Goal: Task Accomplishment & Management: Use online tool/utility

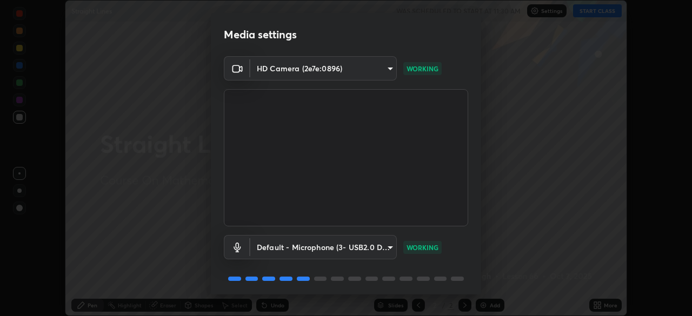
scroll to position [38, 0]
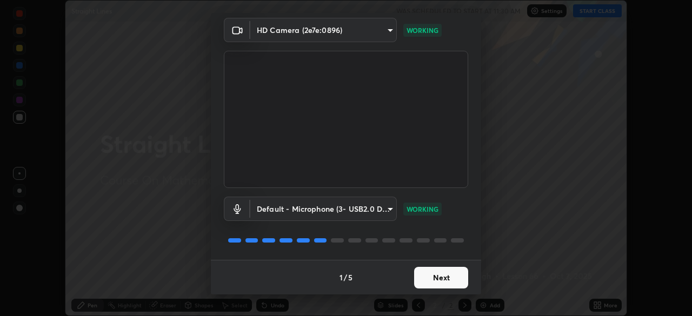
click at [436, 281] on button "Next" at bounding box center [441, 278] width 54 height 22
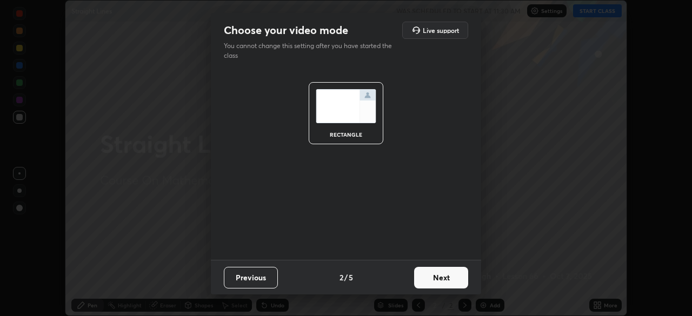
scroll to position [0, 0]
click at [435, 286] on button "Next" at bounding box center [441, 278] width 54 height 22
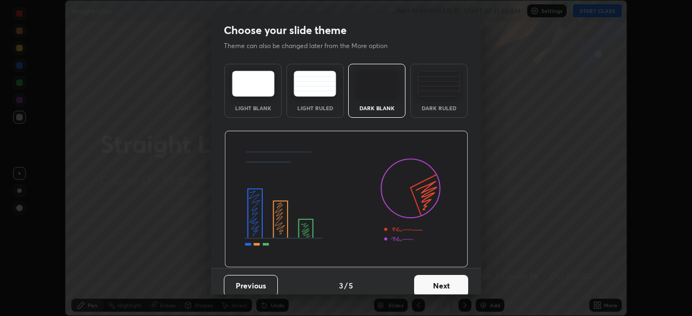
click at [435, 284] on button "Next" at bounding box center [441, 286] width 54 height 22
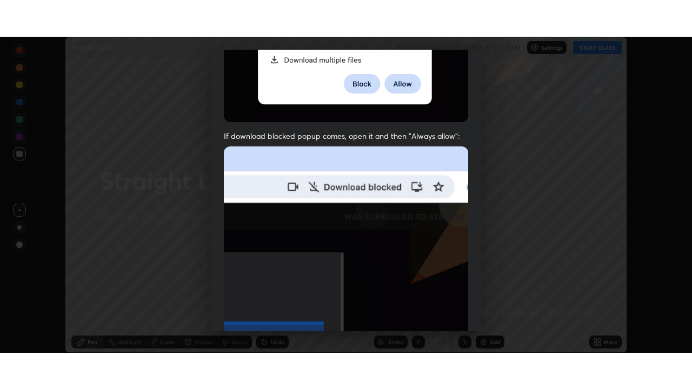
scroll to position [259, 0]
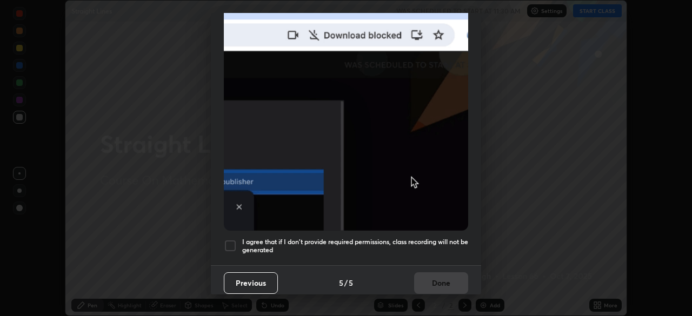
click at [397, 238] on h5 "I agree that if I don't provide required permissions, class recording will not …" at bounding box center [355, 246] width 226 height 17
click at [438, 273] on button "Done" at bounding box center [441, 284] width 54 height 22
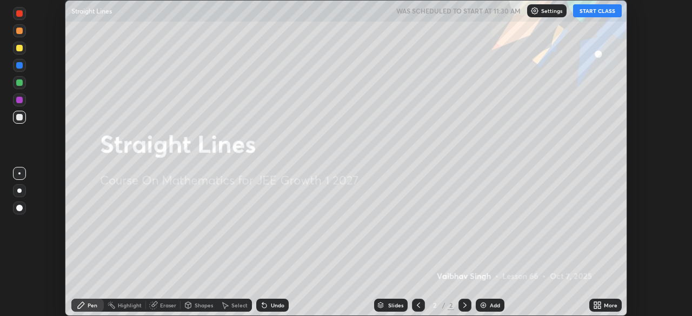
click at [591, 11] on button "START CLASS" at bounding box center [597, 10] width 49 height 13
click at [18, 191] on div at bounding box center [19, 191] width 4 height 4
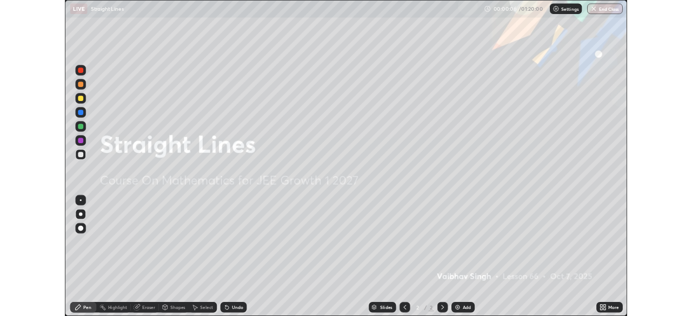
scroll to position [389, 692]
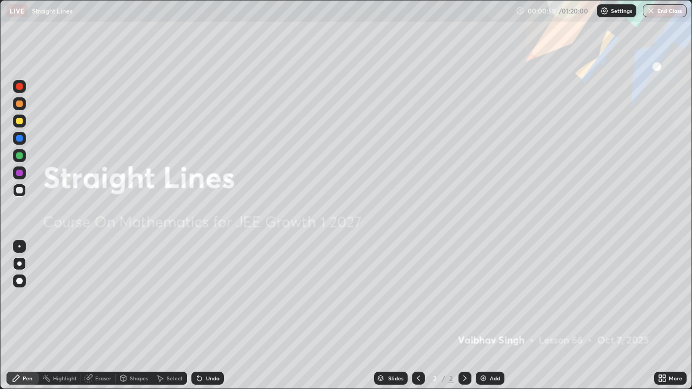
click at [484, 316] on img at bounding box center [483, 378] width 9 height 9
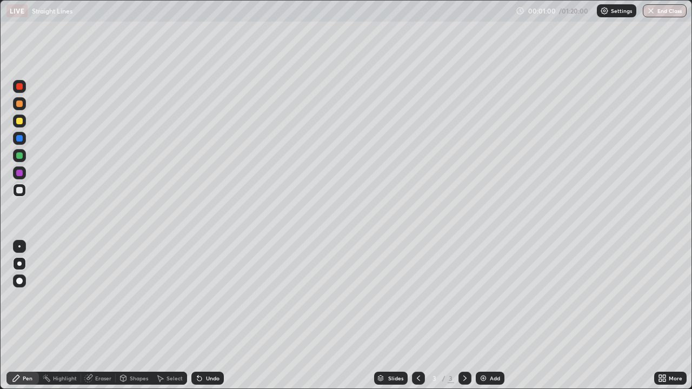
click at [64, 316] on div "Highlight" at bounding box center [65, 378] width 24 height 5
click at [20, 190] on div at bounding box center [19, 190] width 6 height 6
click at [23, 316] on div "Pen" at bounding box center [28, 378] width 10 height 5
click at [18, 126] on div at bounding box center [19, 121] width 13 height 13
click at [10, 316] on div "Pen" at bounding box center [22, 378] width 32 height 13
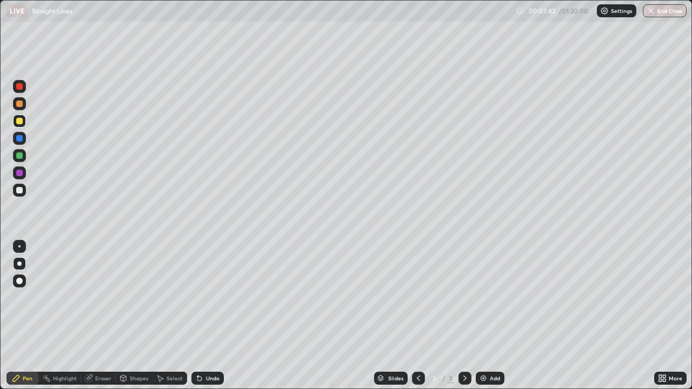
click at [20, 190] on div at bounding box center [19, 190] width 6 height 6
click at [19, 122] on div at bounding box center [19, 121] width 6 height 6
click at [208, 316] on div "Undo" at bounding box center [213, 378] width 14 height 5
click at [206, 316] on div "Undo" at bounding box center [213, 378] width 14 height 5
click at [19, 190] on div at bounding box center [19, 190] width 6 height 6
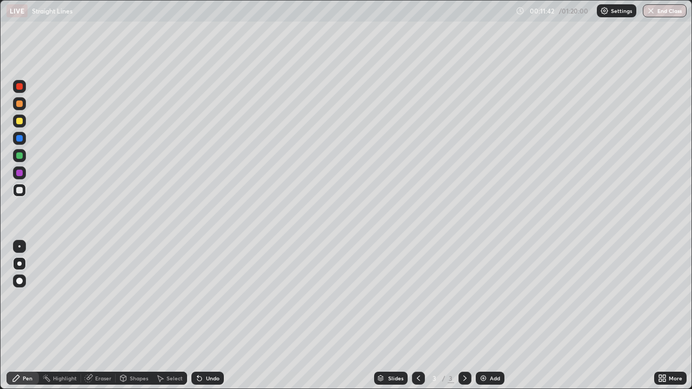
click at [484, 316] on img at bounding box center [483, 378] width 9 height 9
click at [19, 122] on div at bounding box center [19, 121] width 6 height 6
click at [215, 316] on div "Undo" at bounding box center [213, 378] width 14 height 5
click at [213, 316] on div "Undo" at bounding box center [207, 378] width 32 height 13
click at [213, 316] on div "Undo" at bounding box center [213, 378] width 14 height 5
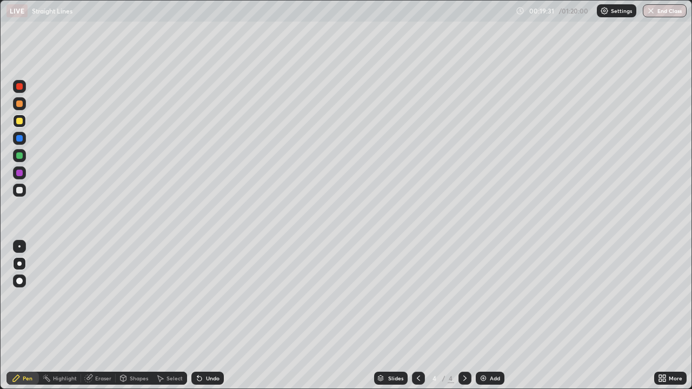
click at [94, 316] on div "Eraser" at bounding box center [98, 378] width 35 height 13
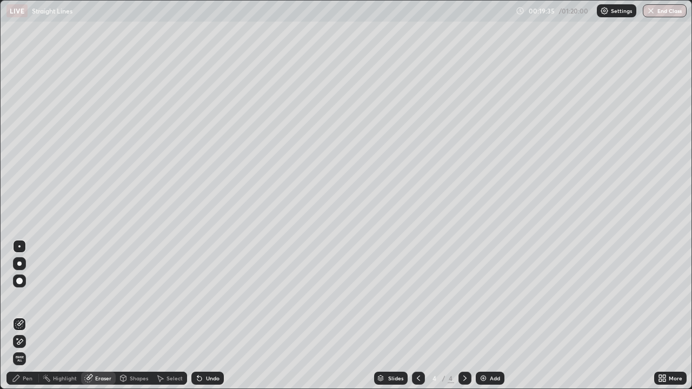
click at [23, 316] on div "Pen" at bounding box center [22, 378] width 32 height 13
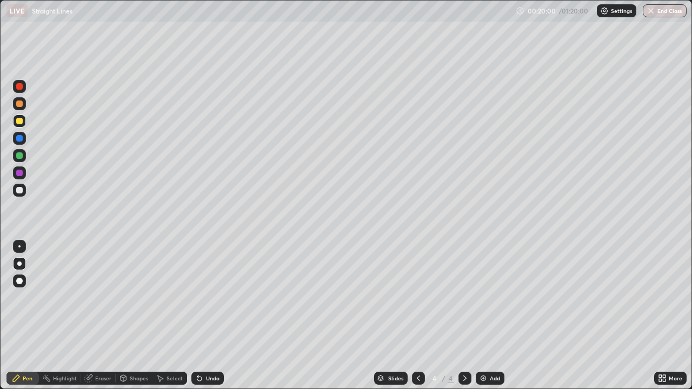
click at [17, 193] on div at bounding box center [19, 190] width 6 height 6
click at [24, 191] on div at bounding box center [19, 190] width 13 height 13
click at [487, 316] on div "Add" at bounding box center [490, 378] width 29 height 13
click at [19, 122] on div at bounding box center [19, 121] width 6 height 6
click at [209, 316] on div "Undo" at bounding box center [213, 378] width 14 height 5
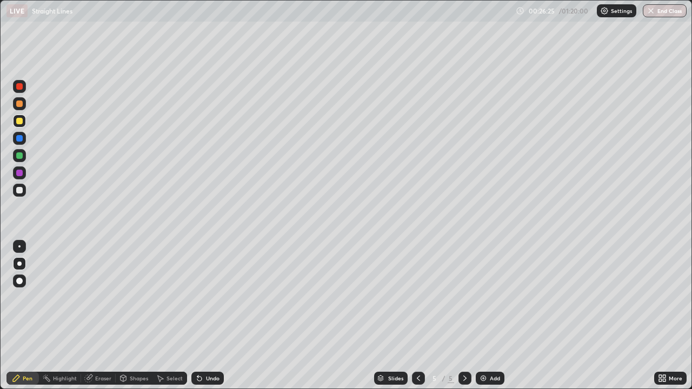
click at [207, 316] on div "Undo" at bounding box center [207, 378] width 32 height 13
click at [210, 316] on div "Undo" at bounding box center [213, 378] width 14 height 5
click at [212, 316] on div "Undo" at bounding box center [213, 378] width 14 height 5
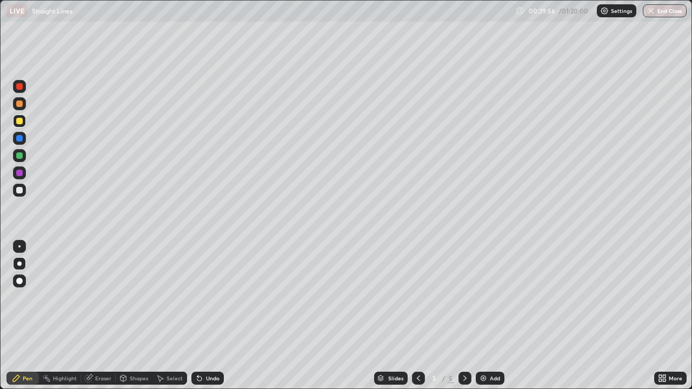
click at [17, 191] on div at bounding box center [19, 190] width 6 height 6
click at [483, 316] on img at bounding box center [483, 378] width 9 height 9
click at [208, 316] on div "Undo" at bounding box center [213, 378] width 14 height 5
click at [207, 316] on div "Undo" at bounding box center [213, 378] width 14 height 5
click at [18, 125] on div at bounding box center [19, 121] width 13 height 13
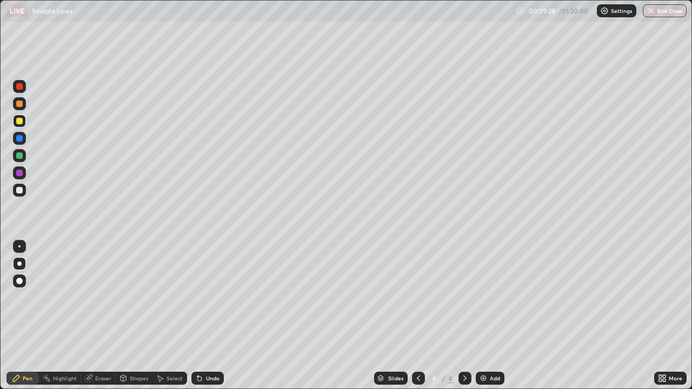
click at [198, 316] on icon at bounding box center [199, 379] width 4 height 4
click at [199, 316] on icon at bounding box center [199, 378] width 9 height 9
click at [202, 316] on icon at bounding box center [199, 378] width 9 height 9
click at [20, 190] on div at bounding box center [19, 190] width 6 height 6
click at [488, 316] on div "Add" at bounding box center [490, 378] width 29 height 13
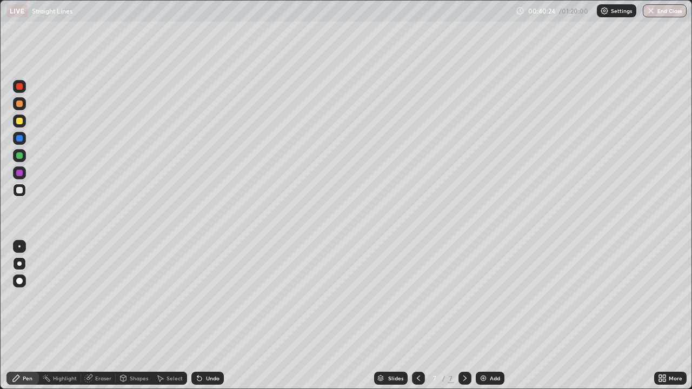
click at [418, 316] on icon at bounding box center [418, 378] width 9 height 9
click at [465, 316] on icon at bounding box center [465, 378] width 3 height 5
click at [100, 316] on div "Eraser" at bounding box center [98, 378] width 35 height 13
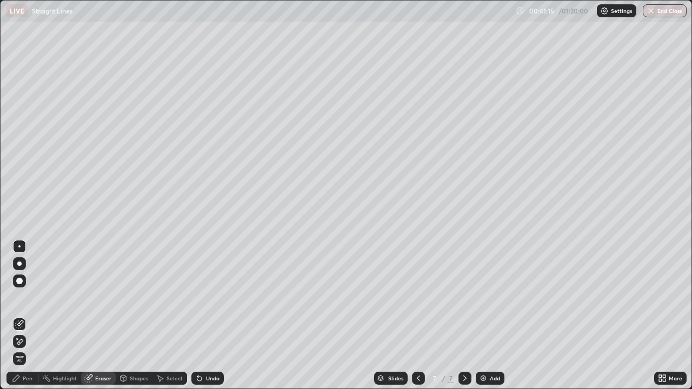
click at [27, 316] on div "Pen" at bounding box center [28, 378] width 10 height 5
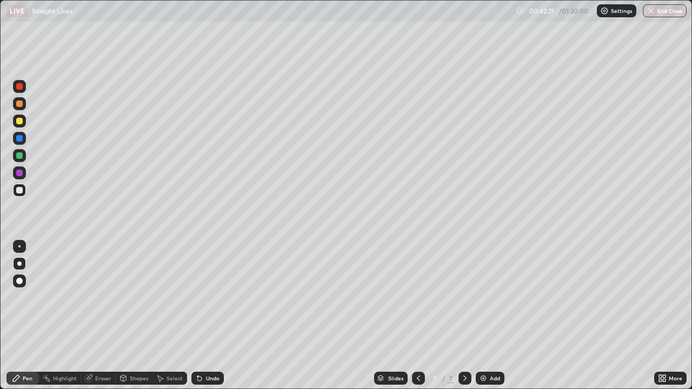
click at [422, 316] on div at bounding box center [418, 378] width 13 height 13
click at [464, 316] on icon at bounding box center [465, 378] width 9 height 9
click at [418, 316] on icon at bounding box center [418, 378] width 9 height 9
click at [464, 316] on icon at bounding box center [465, 378] width 9 height 9
click at [488, 316] on div "Add" at bounding box center [490, 378] width 29 height 13
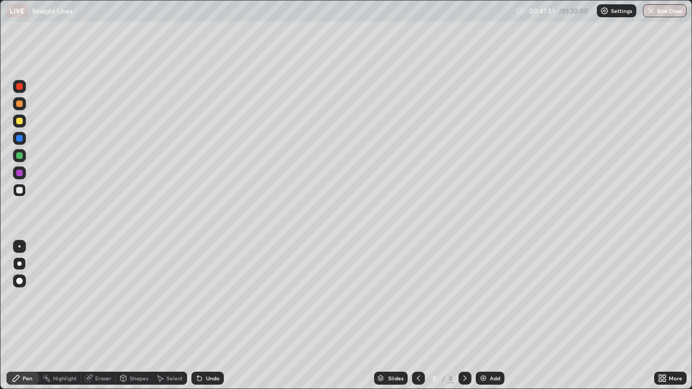
click at [19, 122] on div at bounding box center [19, 121] width 6 height 6
click at [21, 193] on div at bounding box center [19, 190] width 6 height 6
click at [421, 316] on icon at bounding box center [418, 378] width 9 height 9
click at [20, 127] on div at bounding box center [19, 121] width 13 height 13
click at [0, 180] on div "Setting up your live class" at bounding box center [346, 194] width 692 height 389
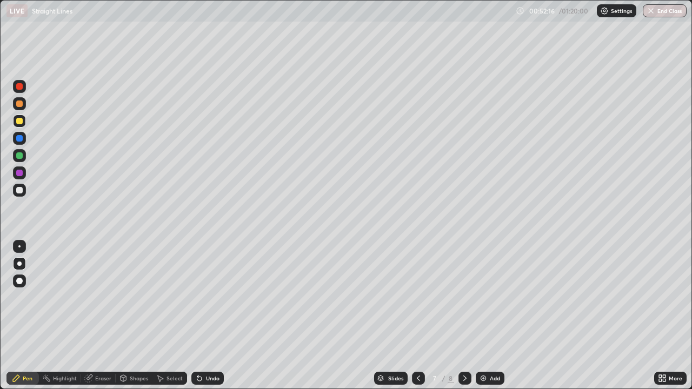
click at [0, 181] on div "Setting up your live class" at bounding box center [346, 194] width 692 height 389
click at [485, 316] on img at bounding box center [483, 378] width 9 height 9
click at [419, 316] on icon at bounding box center [418, 378] width 9 height 9
click at [464, 316] on icon at bounding box center [465, 378] width 9 height 9
click at [23, 194] on div at bounding box center [19, 190] width 13 height 13
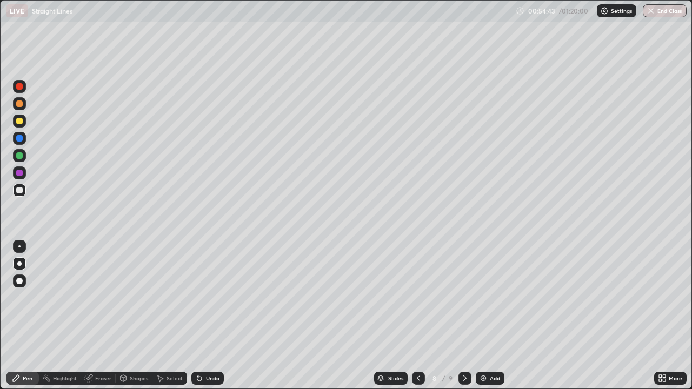
click at [206, 316] on div "Undo" at bounding box center [213, 378] width 14 height 5
click at [212, 316] on div "Undo" at bounding box center [213, 378] width 14 height 5
click at [206, 316] on div "Undo" at bounding box center [213, 378] width 14 height 5
click at [15, 192] on div at bounding box center [19, 190] width 13 height 13
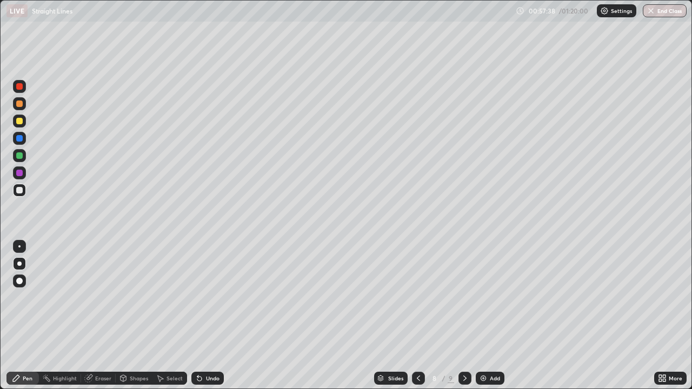
click at [464, 316] on icon at bounding box center [465, 378] width 9 height 9
click at [484, 316] on img at bounding box center [483, 378] width 9 height 9
click at [24, 122] on div at bounding box center [19, 121] width 13 height 13
click at [15, 316] on div at bounding box center [19, 303] width 17 height 130
click at [0, 316] on div "Setting up your live class" at bounding box center [346, 194] width 692 height 389
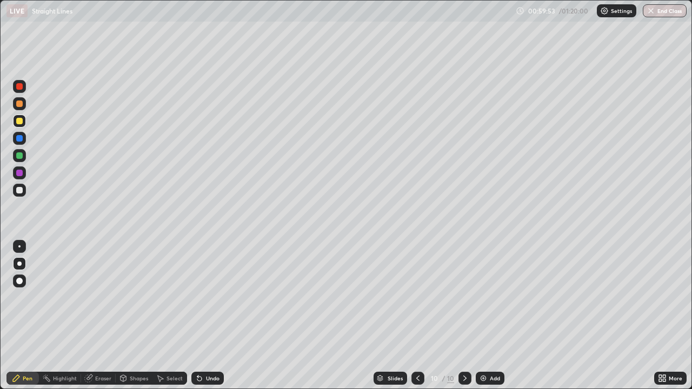
click at [0, 316] on div "Setting up your live class" at bounding box center [346, 194] width 692 height 389
click at [14, 316] on div at bounding box center [19, 303] width 17 height 130
click at [657, 10] on button "End Class" at bounding box center [665, 10] width 44 height 13
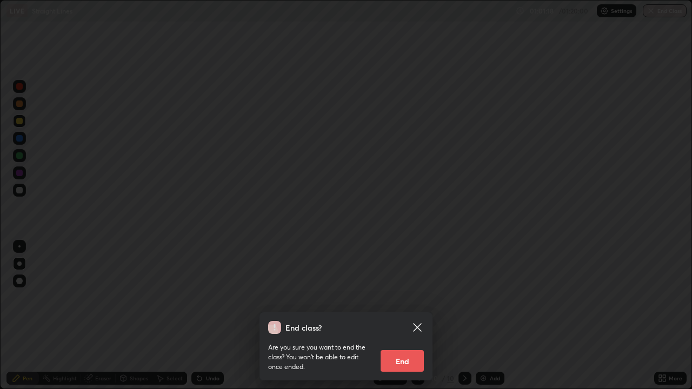
click at [407, 316] on button "End" at bounding box center [402, 362] width 43 height 22
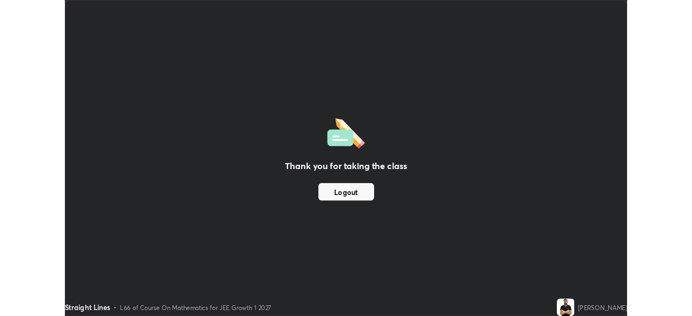
scroll to position [53777, 53401]
